Goal: Information Seeking & Learning: Check status

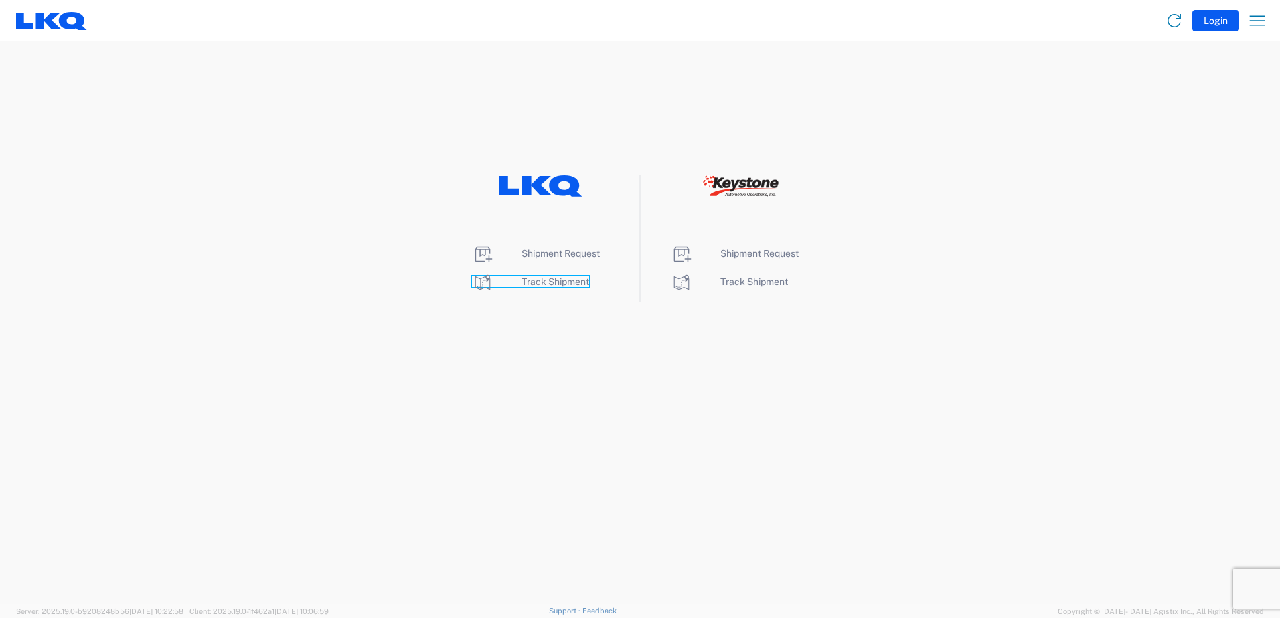
click at [533, 284] on span "Track Shipment" at bounding box center [555, 281] width 68 height 11
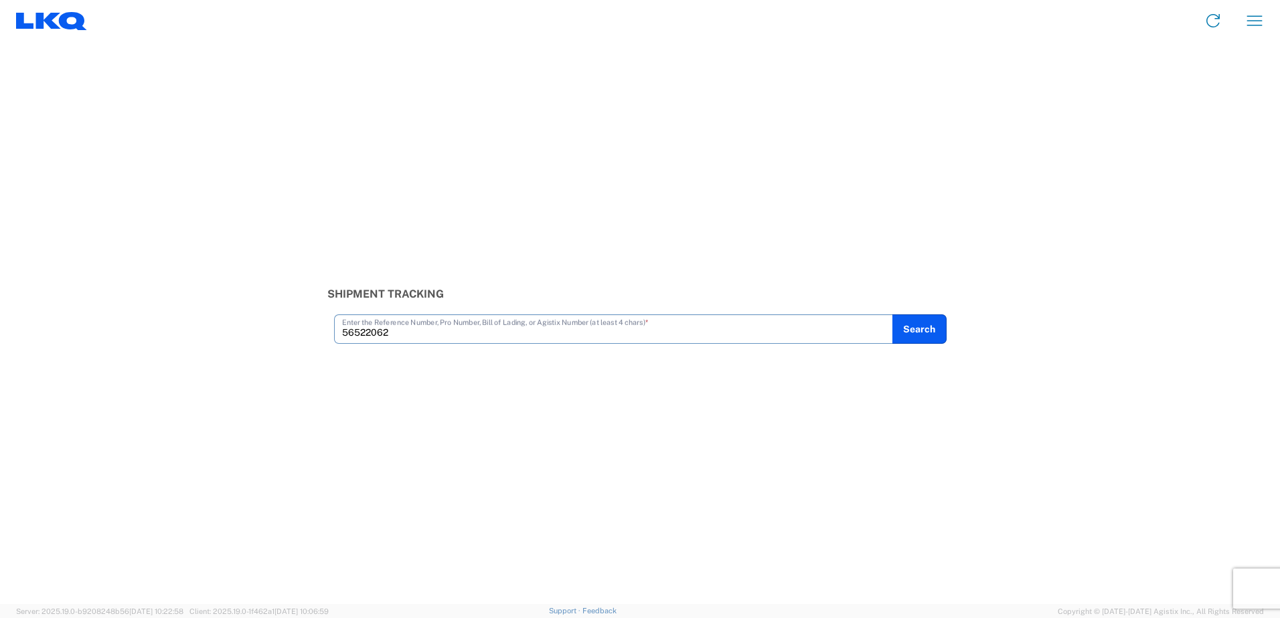
type input "56522062"
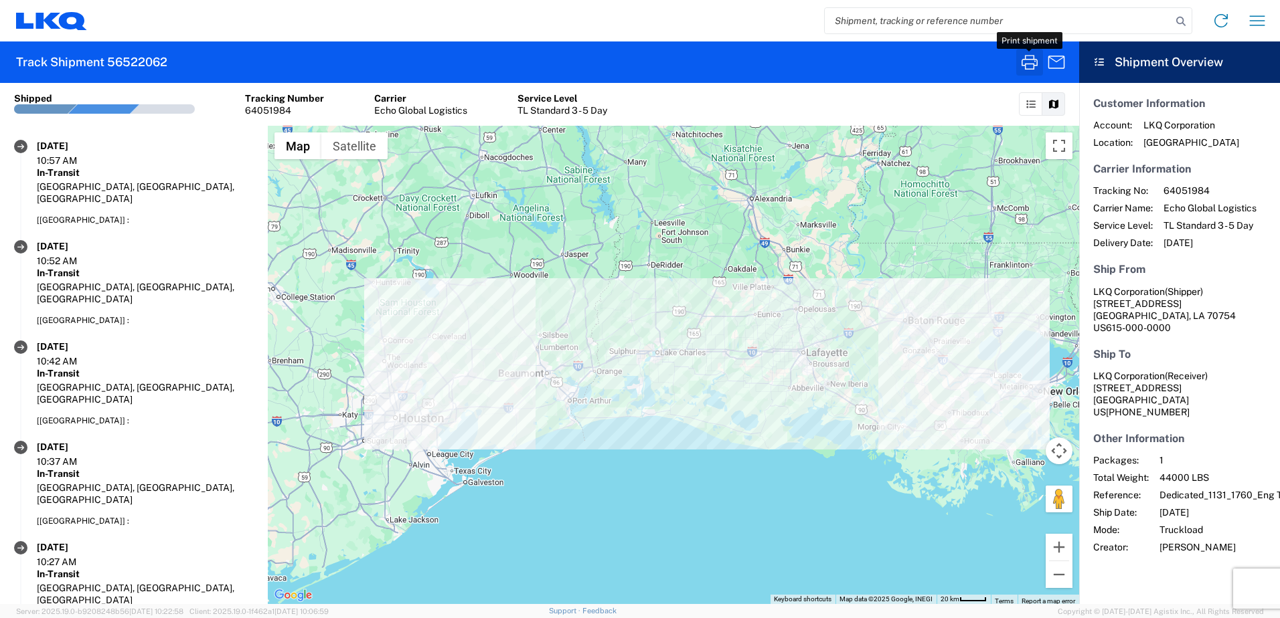
click at [1027, 64] on icon "button" at bounding box center [1029, 62] width 16 height 15
